Goal: Navigation & Orientation: Find specific page/section

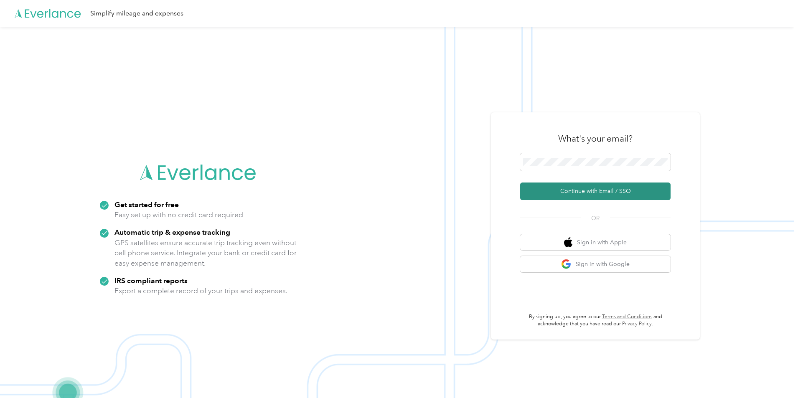
click at [579, 194] on button "Continue with Email / SSO" at bounding box center [595, 192] width 150 height 18
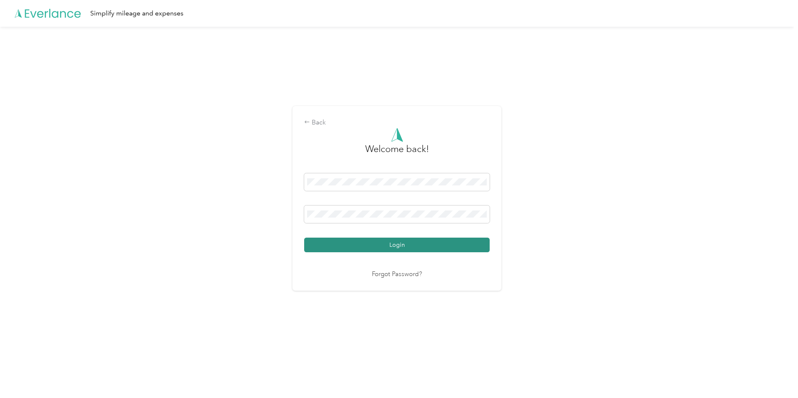
click at [381, 246] on button "Login" at bounding box center [397, 245] width 186 height 15
